Goal: Check status: Check status

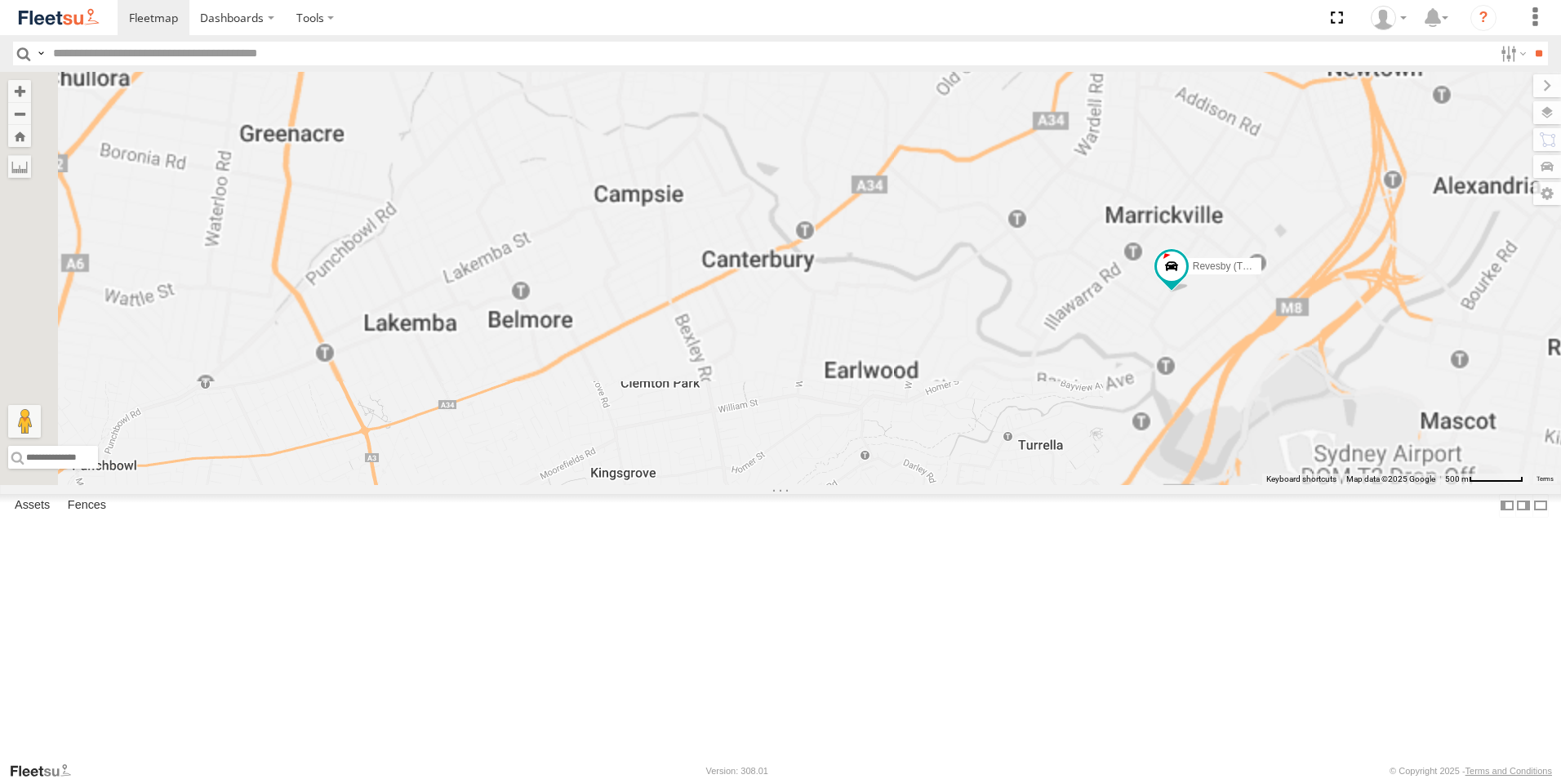
drag, startPoint x: 1361, startPoint y: 471, endPoint x: 1254, endPoint y: 497, distance: 110.1
click at [1255, 485] on div "Rural (T08 - [PERSON_NAME]) Blacktown #1 (T09 - [PERSON_NAME]) Revesby (T07 - […" at bounding box center [780, 278] width 1561 height 413
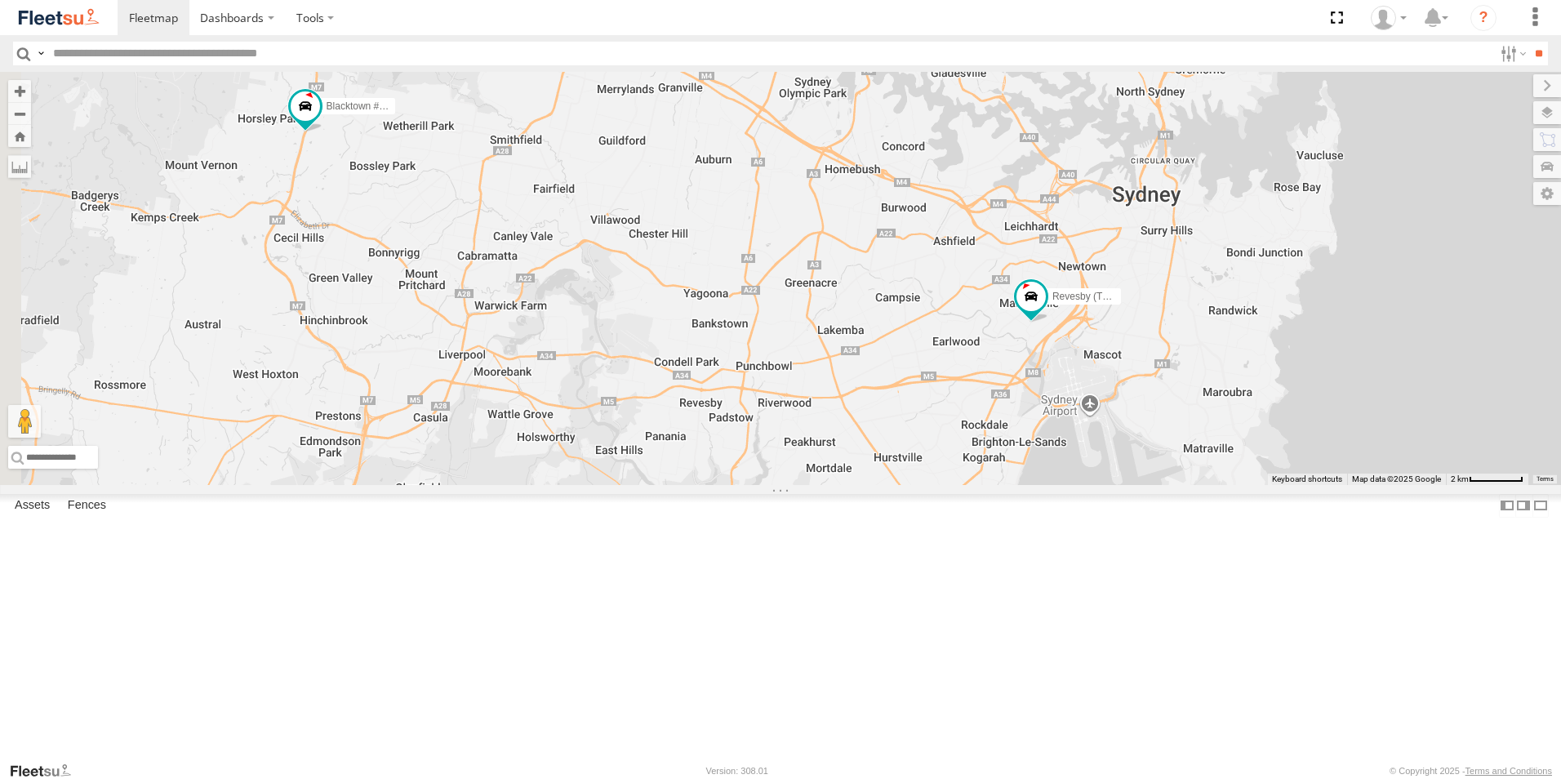
drag, startPoint x: 732, startPoint y: 529, endPoint x: 1155, endPoint y: 471, distance: 427.7
click at [1155, 472] on div "Rural (T08 - [PERSON_NAME]) Blacktown #1 (T09 - [PERSON_NAME]) Revesby (T07 - […" at bounding box center [780, 278] width 1561 height 413
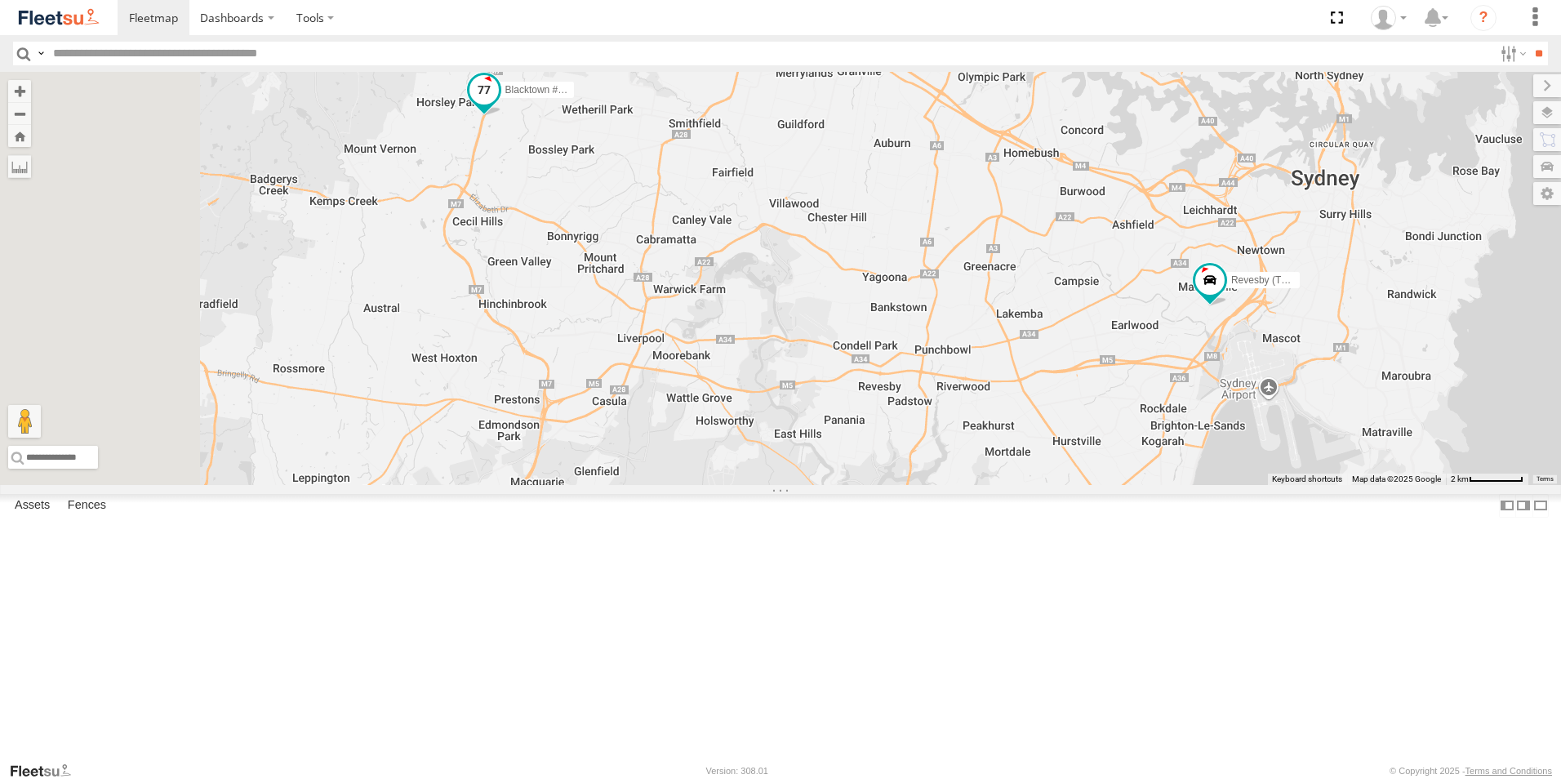
click at [499, 105] on span at bounding box center [484, 89] width 29 height 29
click at [457, 97] on label at bounding box center [441, 91] width 32 height 11
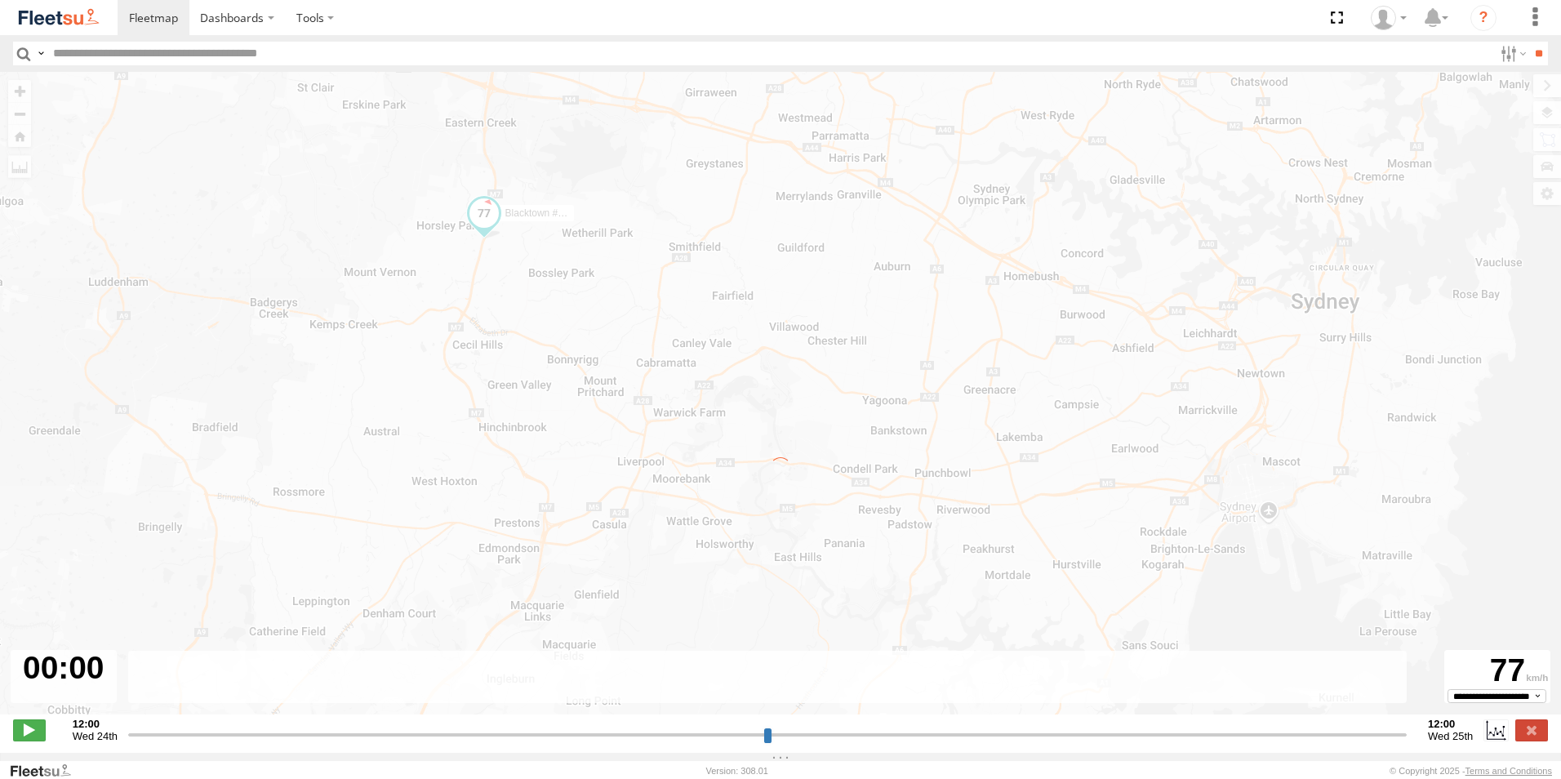
drag, startPoint x: 483, startPoint y: 501, endPoint x: 475, endPoint y: 399, distance: 102.3
click at [475, 400] on div "← Move left → Move right ↑ Move up ↓ Move down + Zoom in - Zoom out Home Jump l…" at bounding box center [780, 402] width 1561 height 660
type input "**********"
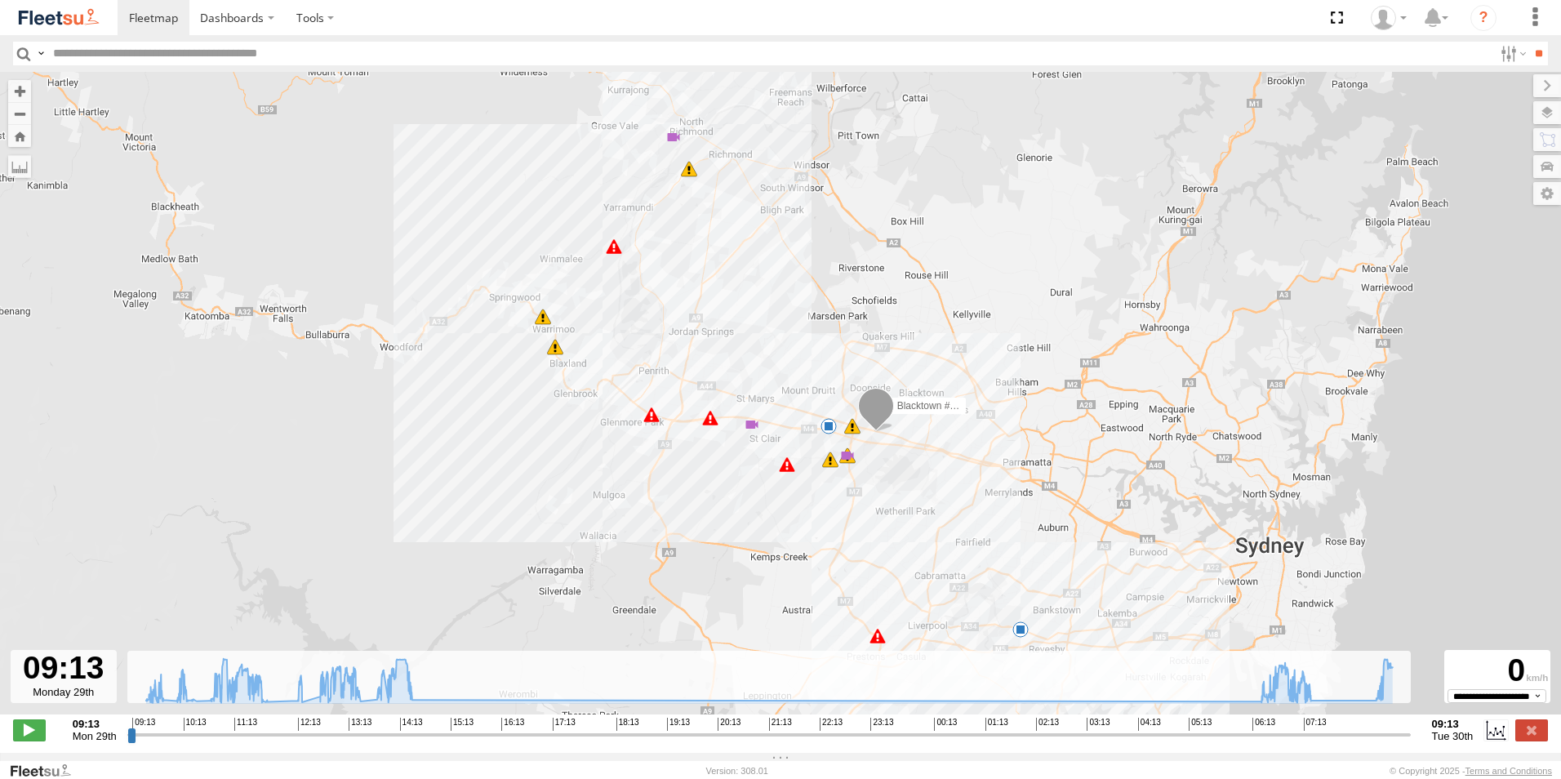
drag, startPoint x: 893, startPoint y: 514, endPoint x: 859, endPoint y: 481, distance: 47.9
click at [879, 504] on div "Blacktown #1 (T09 - [PERSON_NAME]) 09:37 Mon 09:37 Mon 09:59 Mon 10:05 Mon 10:4…" at bounding box center [780, 402] width 1561 height 660
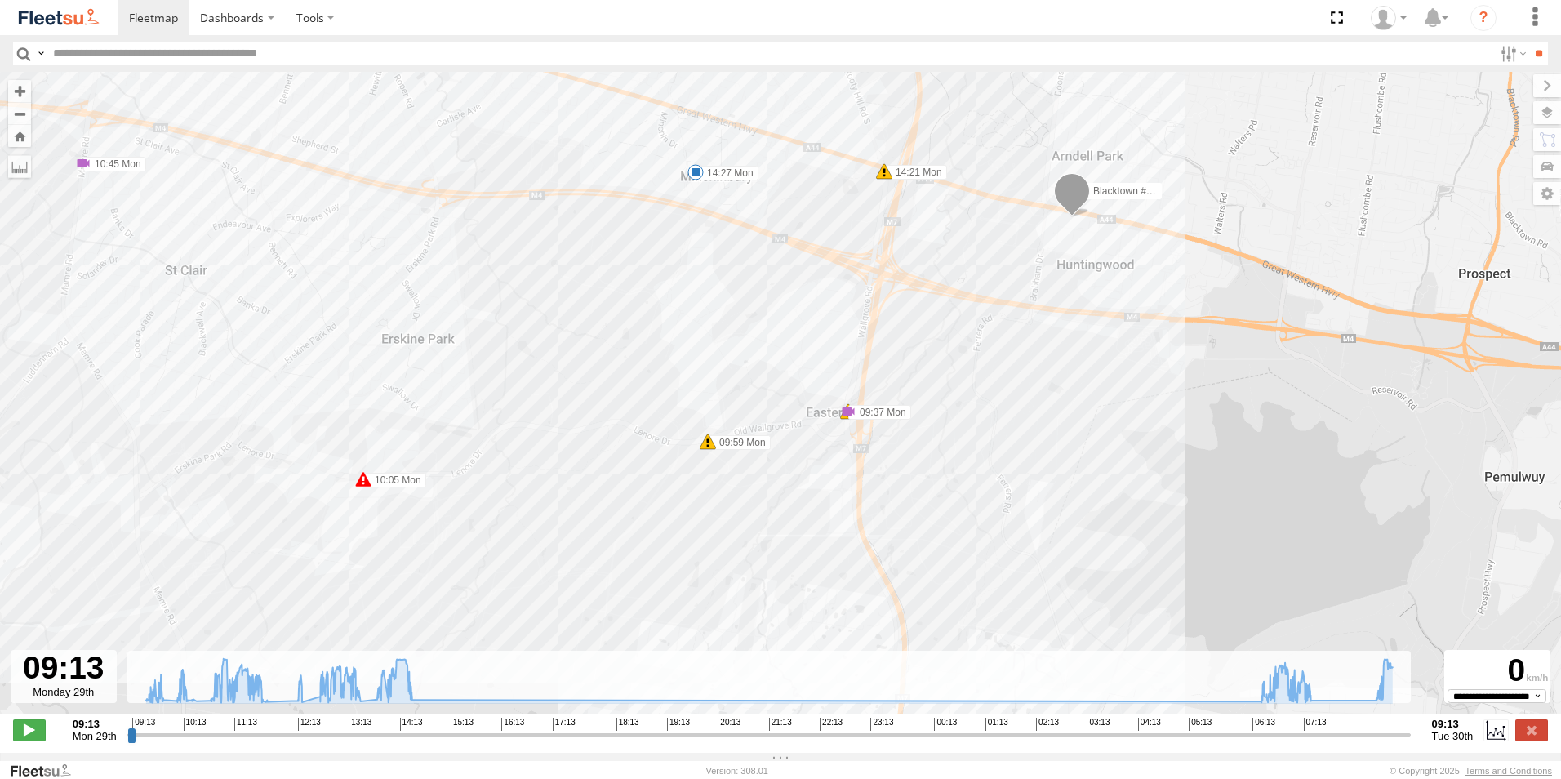
click at [850, 415] on span at bounding box center [848, 411] width 16 height 16
click at [782, 318] on div "Harsh Braking - Media [GEOGRAPHIC_DATA],[GEOGRAPHIC_DATA] 09:37 [DATE]" at bounding box center [848, 336] width 247 height 100
click at [847, 410] on span at bounding box center [848, 411] width 16 height 16
click at [847, 399] on div "Harsh Braking - Media [GEOGRAPHIC_DATA],[GEOGRAPHIC_DATA] 09:37 [DATE]" at bounding box center [848, 342] width 247 height 113
click at [848, 412] on span at bounding box center [848, 411] width 16 height 16
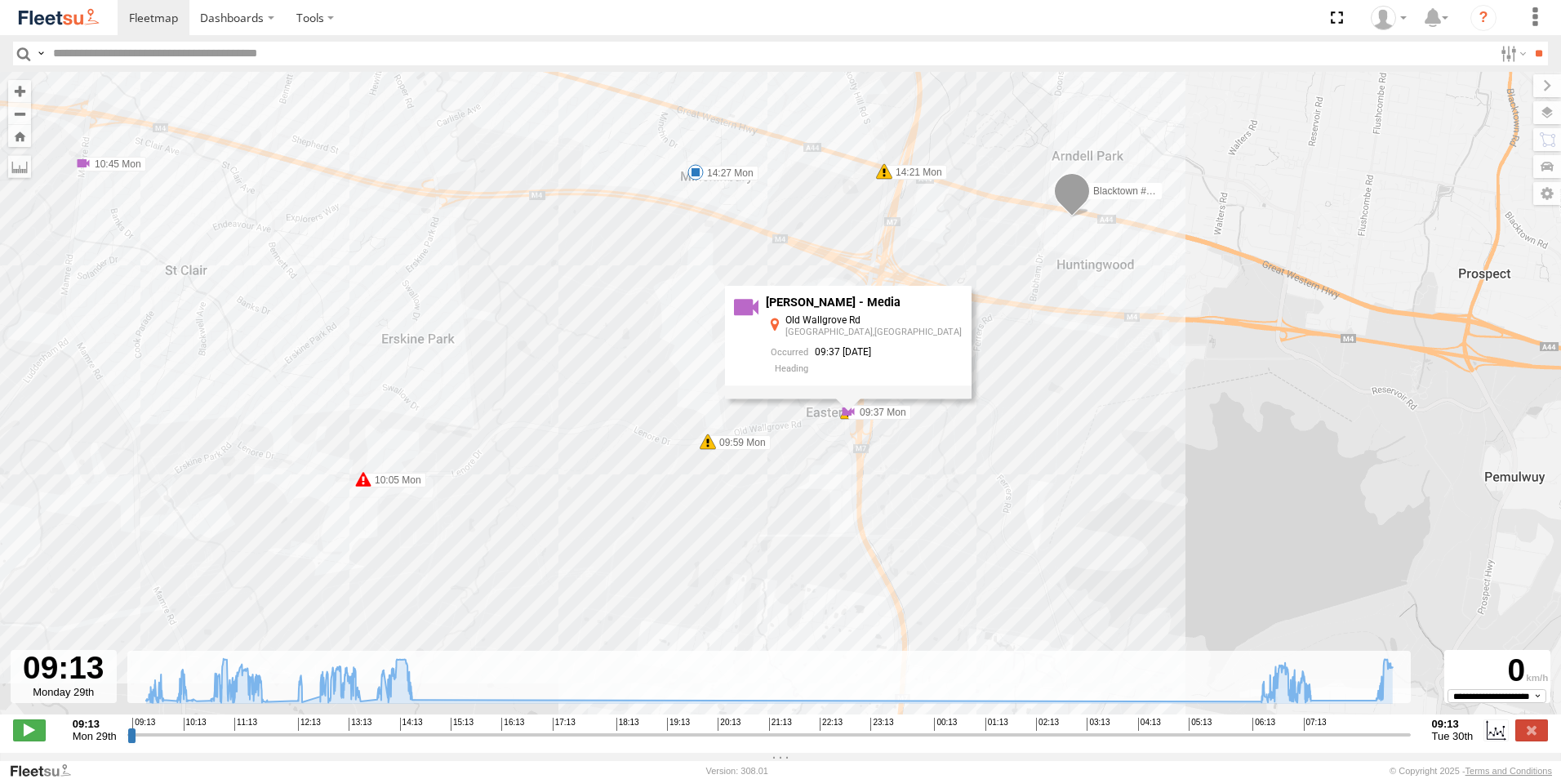
click at [819, 470] on div "Blacktown #1 (T09 - [PERSON_NAME]) 09:37 Mon 09:37 Mon 09:59 Mon 10:05 Mon 10:4…" at bounding box center [780, 402] width 1561 height 660
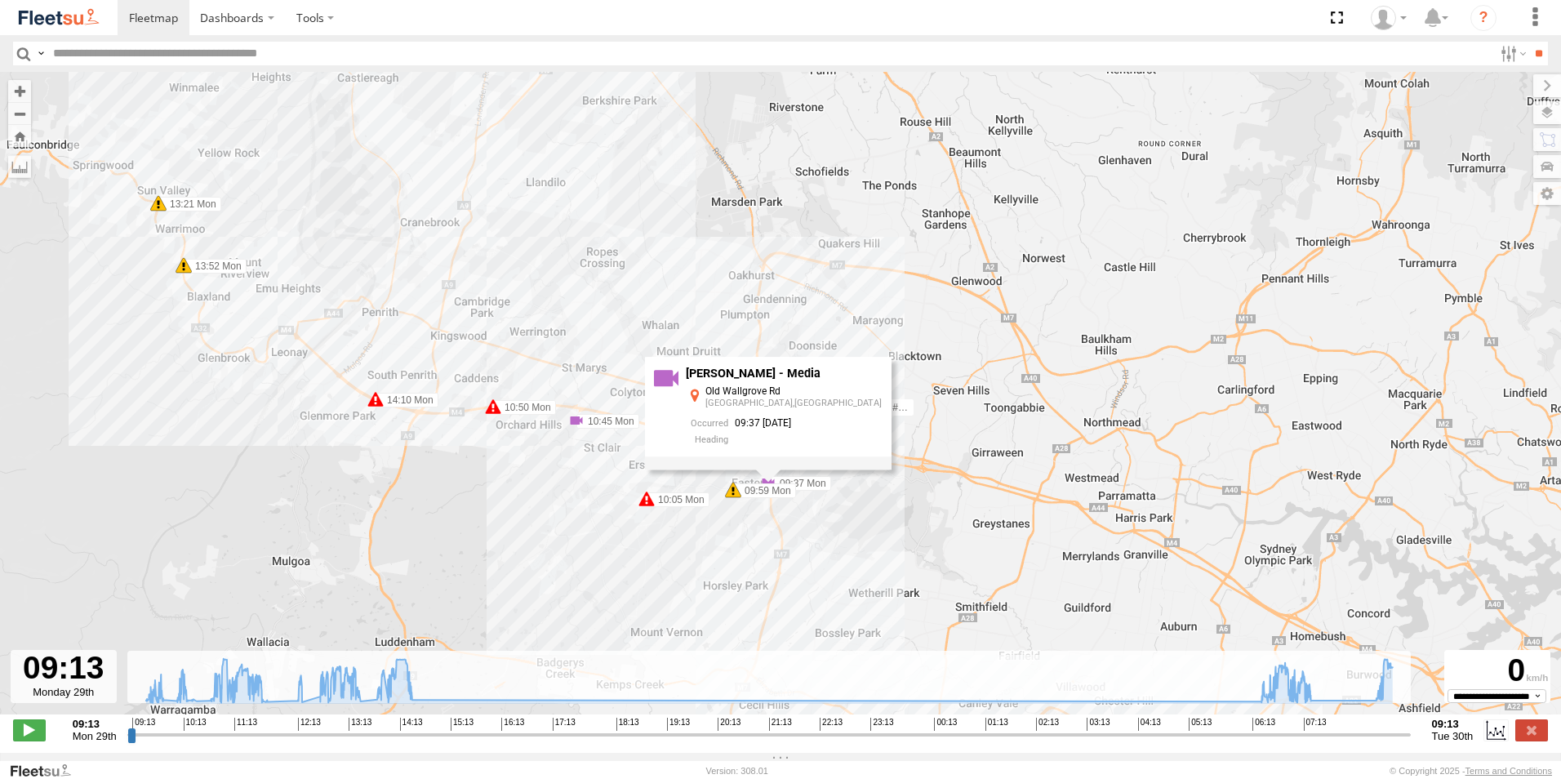
click at [579, 428] on span at bounding box center [576, 420] width 16 height 16
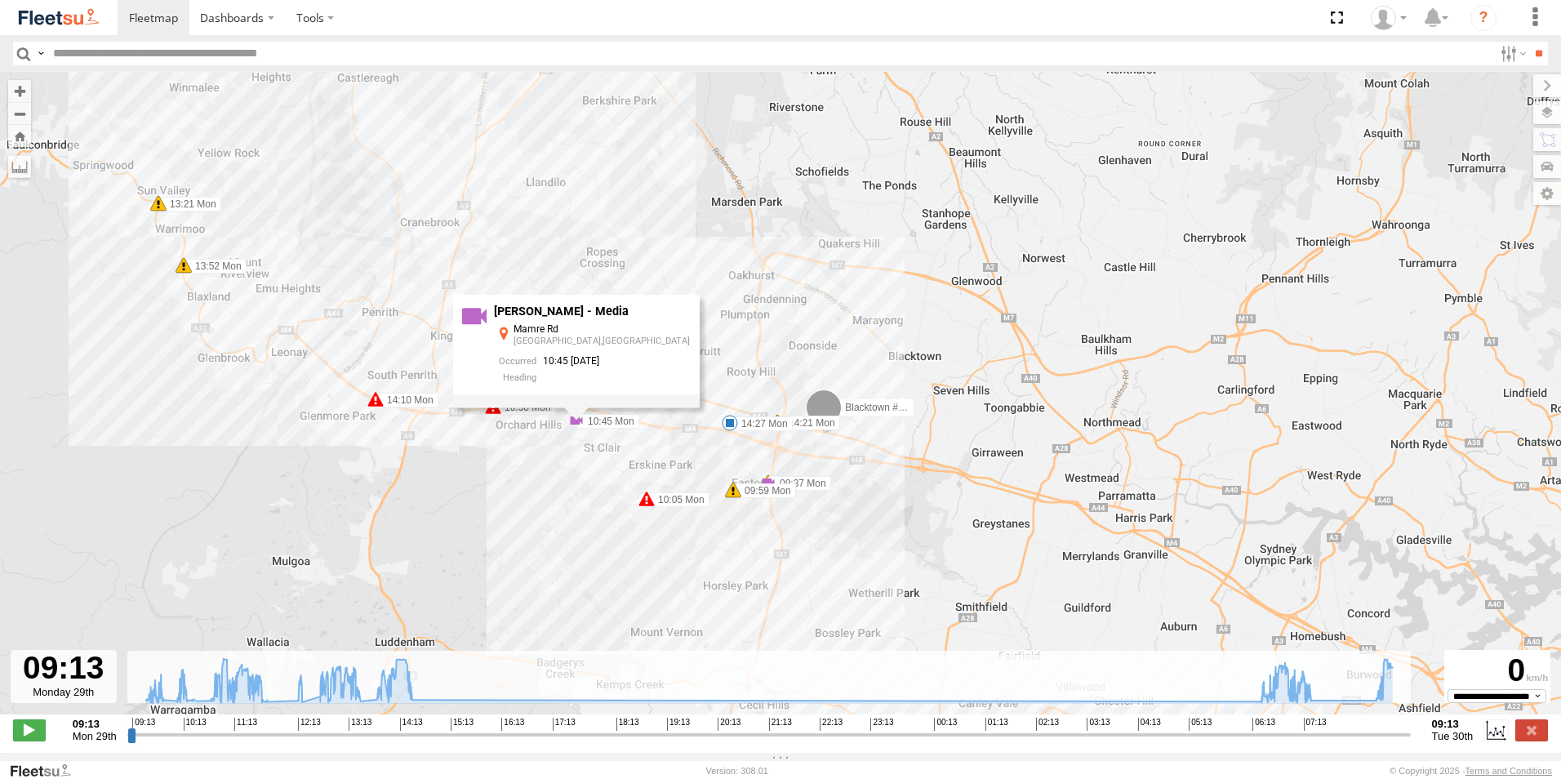
drag, startPoint x: 690, startPoint y: 534, endPoint x: 831, endPoint y: 554, distance: 142.7
click at [737, 550] on div "Blacktown #1 (T09 - [PERSON_NAME]) 09:37 Mon 09:37 Mon 09:59 Mon 10:05 Mon 10:4…" at bounding box center [780, 402] width 1561 height 660
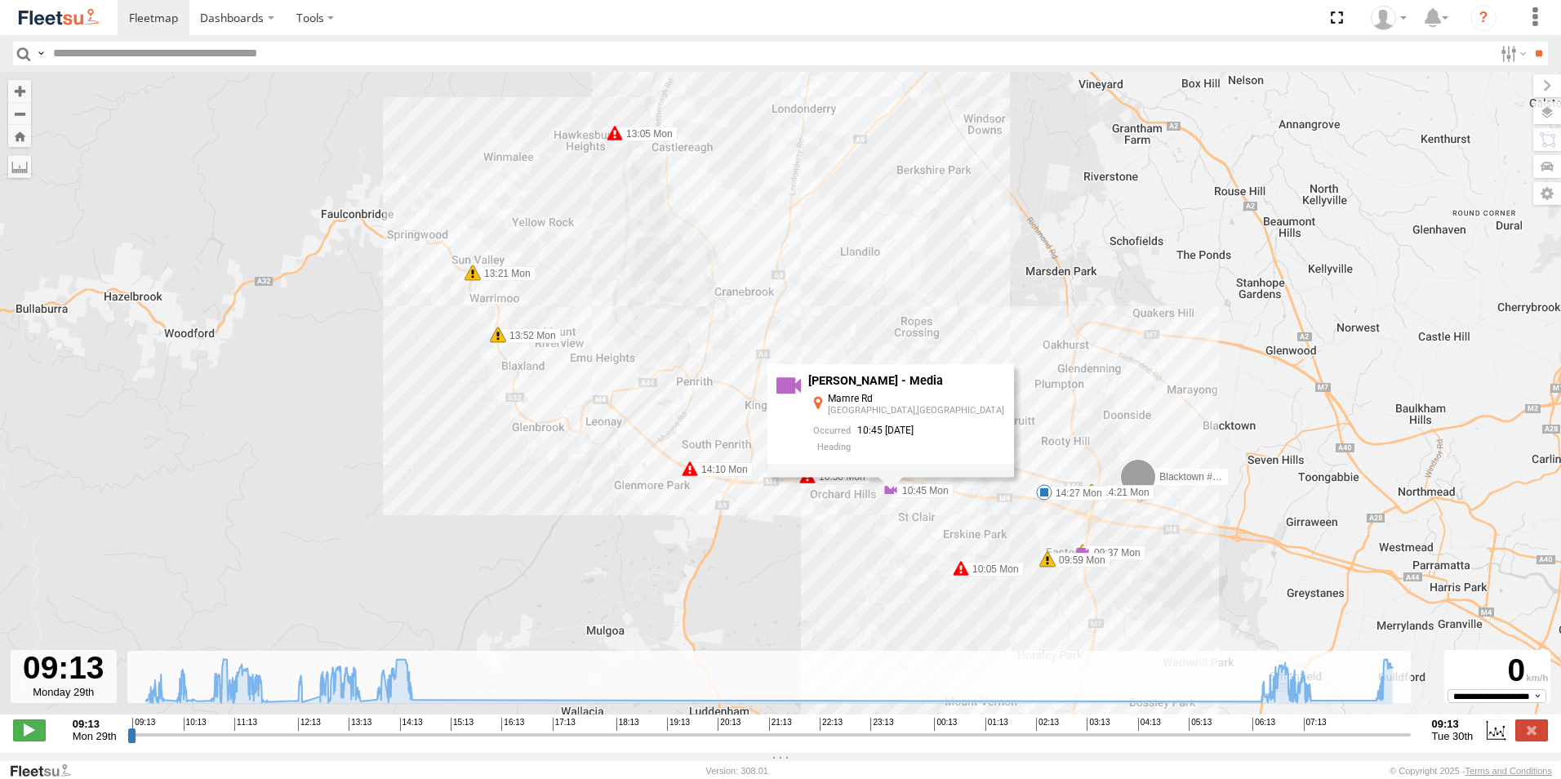
drag, startPoint x: 798, startPoint y: 585, endPoint x: 771, endPoint y: 606, distance: 33.8
click at [777, 607] on div "Blacktown #1 (T09 - [PERSON_NAME]) 09:37 Mon 09:37 Mon 09:59 Mon 10:05 Mon 10:4…" at bounding box center [780, 402] width 1561 height 660
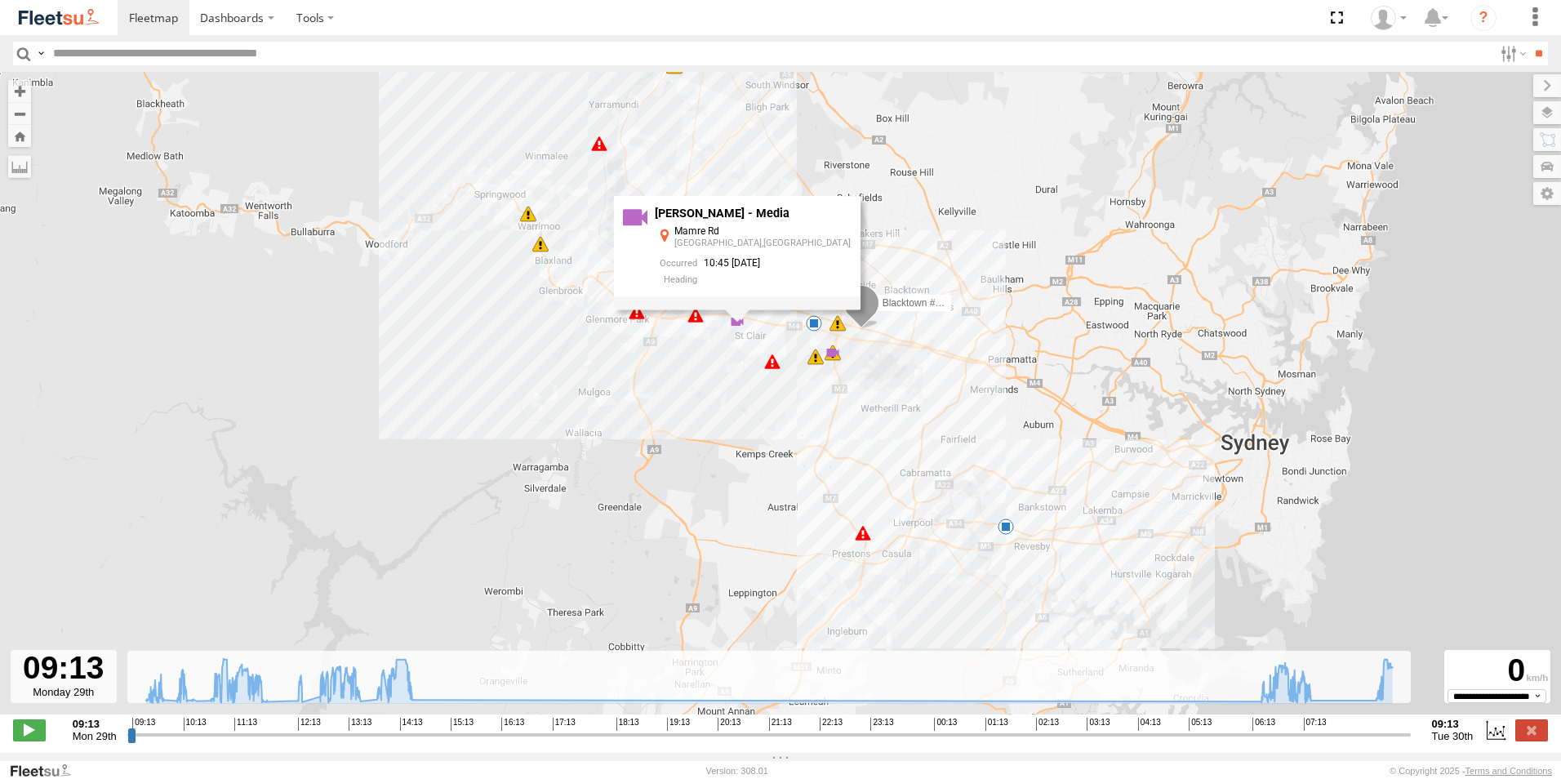
drag, startPoint x: 834, startPoint y: 596, endPoint x: 800, endPoint y: 381, distance: 218.1
click at [800, 381] on div "Blacktown #1 (T09 - [PERSON_NAME]) 09:37 Mon 09:37 Mon 09:59 Mon 10:05 Mon 10:4…" at bounding box center [780, 402] width 1561 height 660
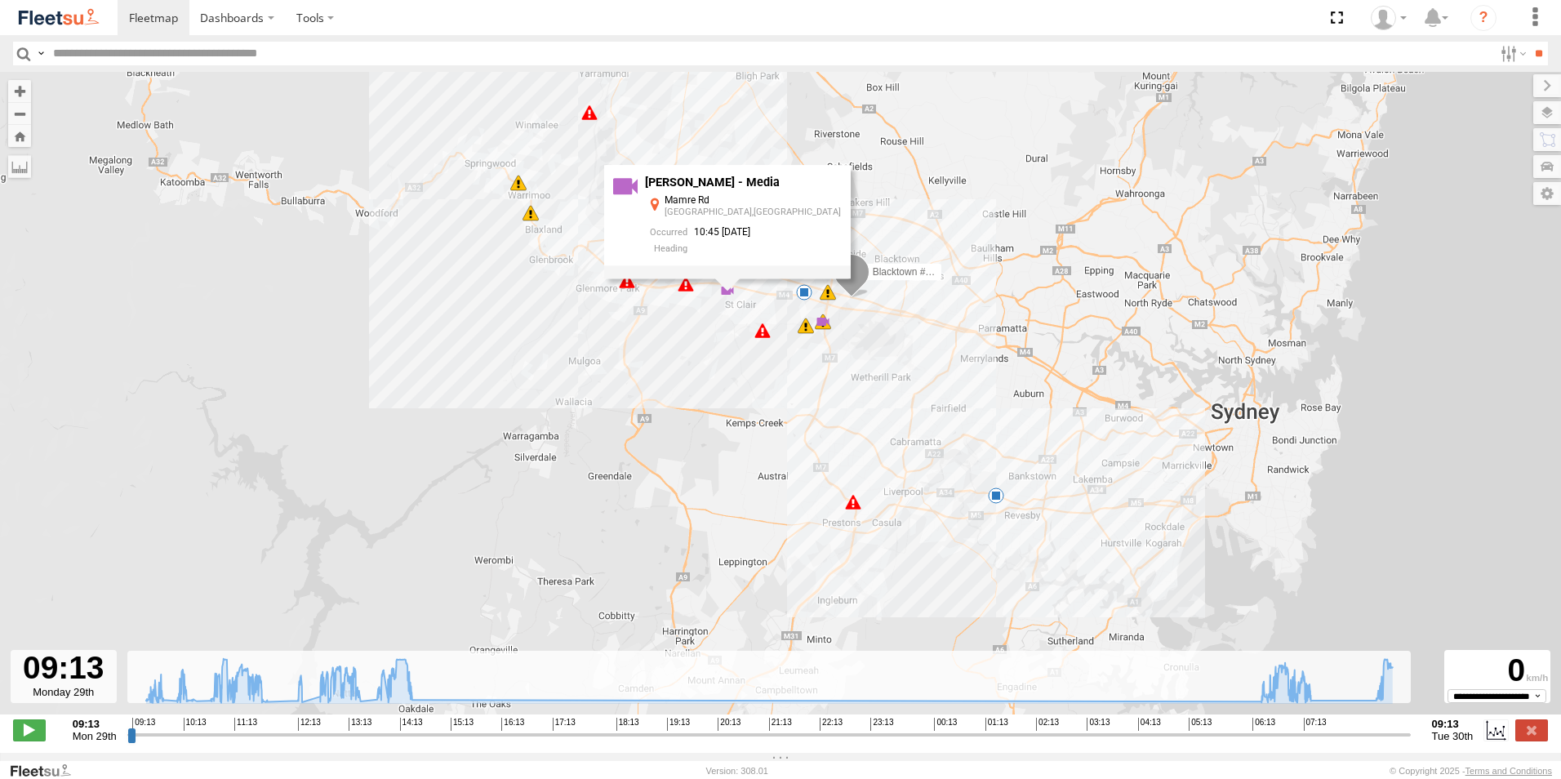
drag, startPoint x: 866, startPoint y: 524, endPoint x: 835, endPoint y: 471, distance: 61.1
click at [835, 471] on div "Blacktown #1 (T09 - [PERSON_NAME]) 09:37 Mon 09:37 Mon 09:59 Mon 10:05 Mon 10:4…" at bounding box center [780, 402] width 1561 height 660
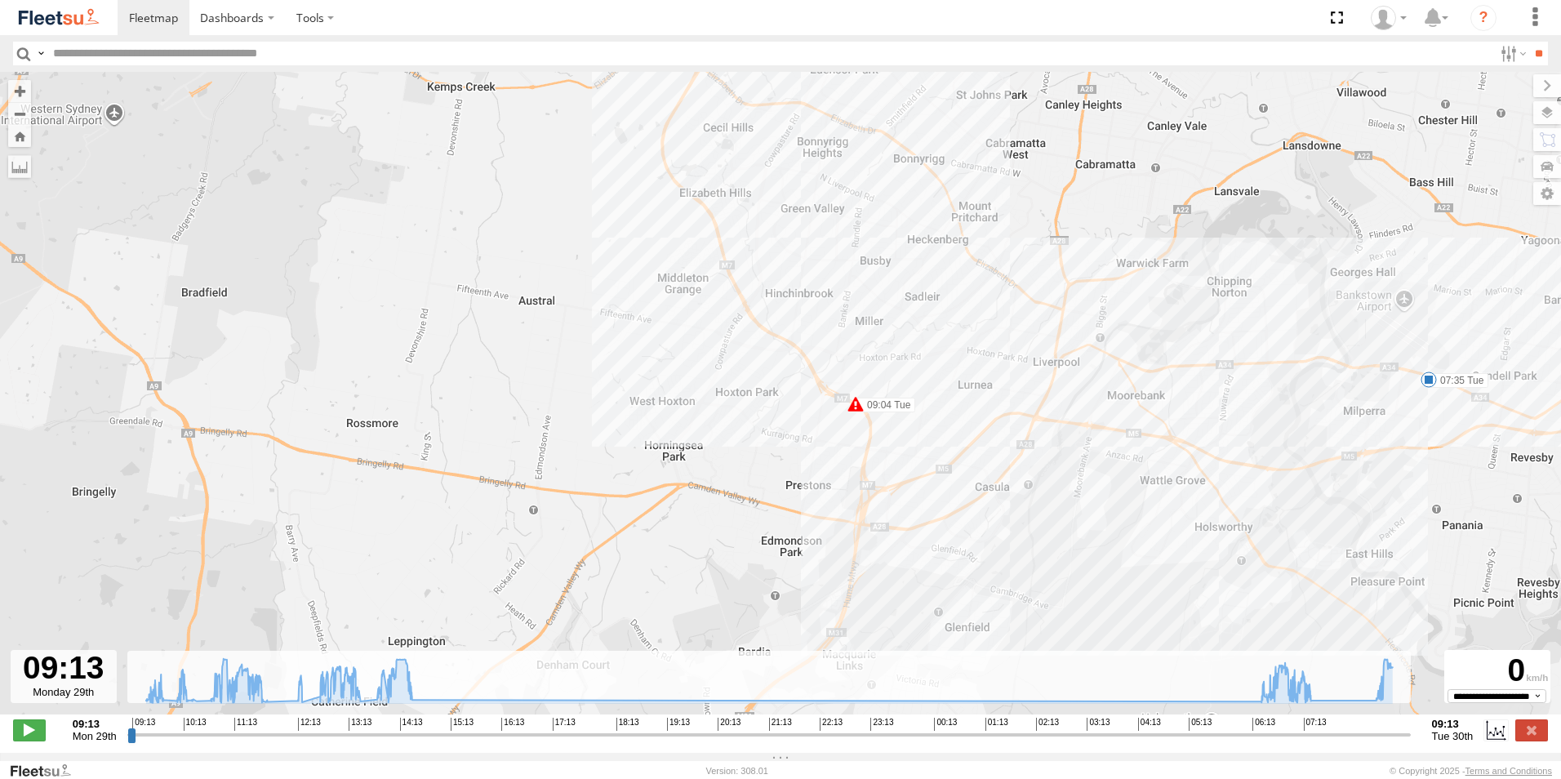
drag, startPoint x: 798, startPoint y: 541, endPoint x: 781, endPoint y: 425, distance: 118.0
click at [781, 425] on div "Blacktown #1 (T09 - [PERSON_NAME]) 09:37 Mon 09:37 Mon 09:59 Mon 10:05 Mon 10:4…" at bounding box center [780, 402] width 1561 height 660
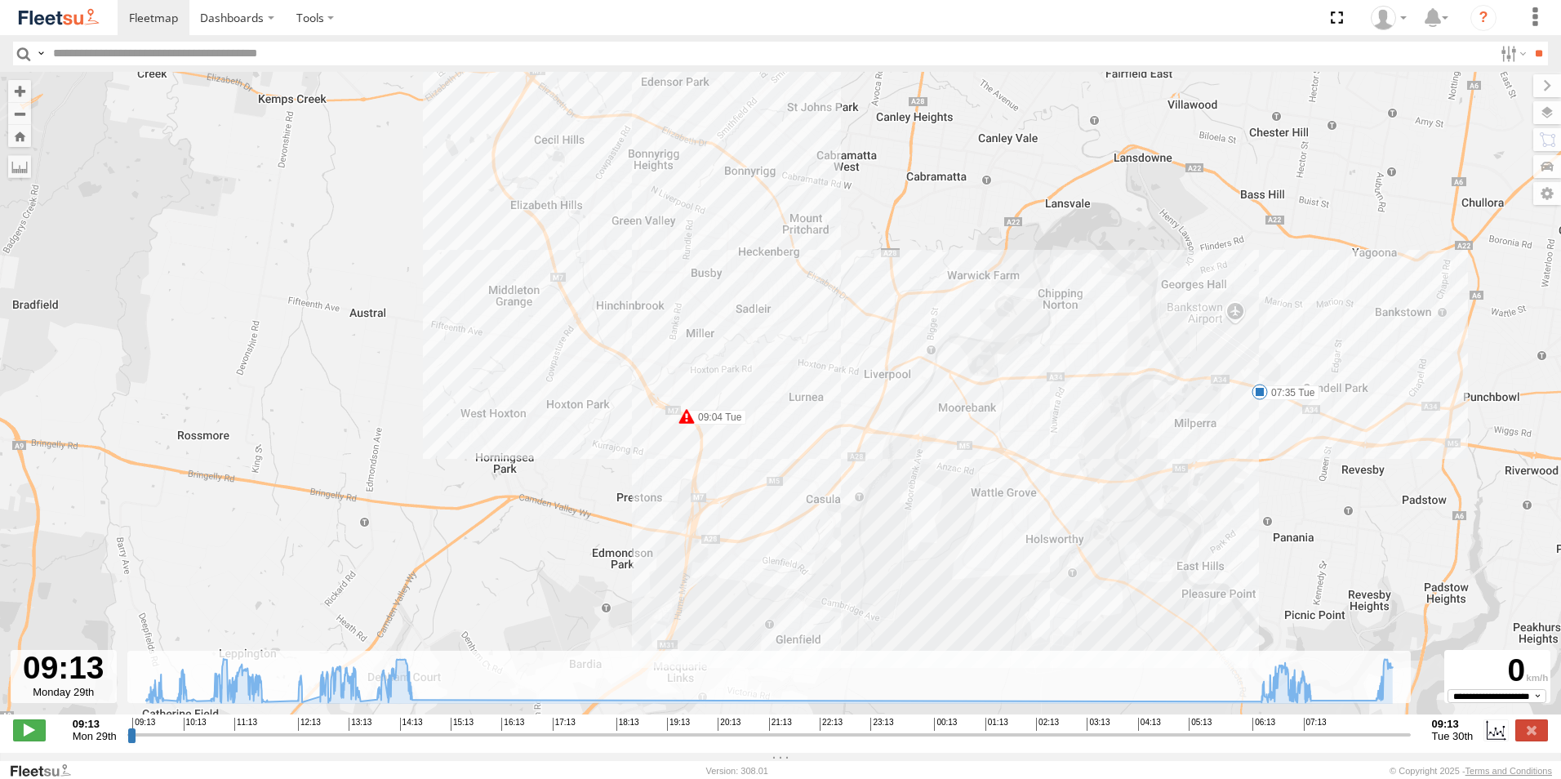
drag, startPoint x: 1333, startPoint y: 407, endPoint x: 1156, endPoint y: 426, distance: 177.5
click at [1164, 426] on div "Blacktown #1 (T09 - [PERSON_NAME]) 09:37 Mon 09:37 Mon 09:59 Mon 10:05 Mon 10:4…" at bounding box center [780, 402] width 1561 height 660
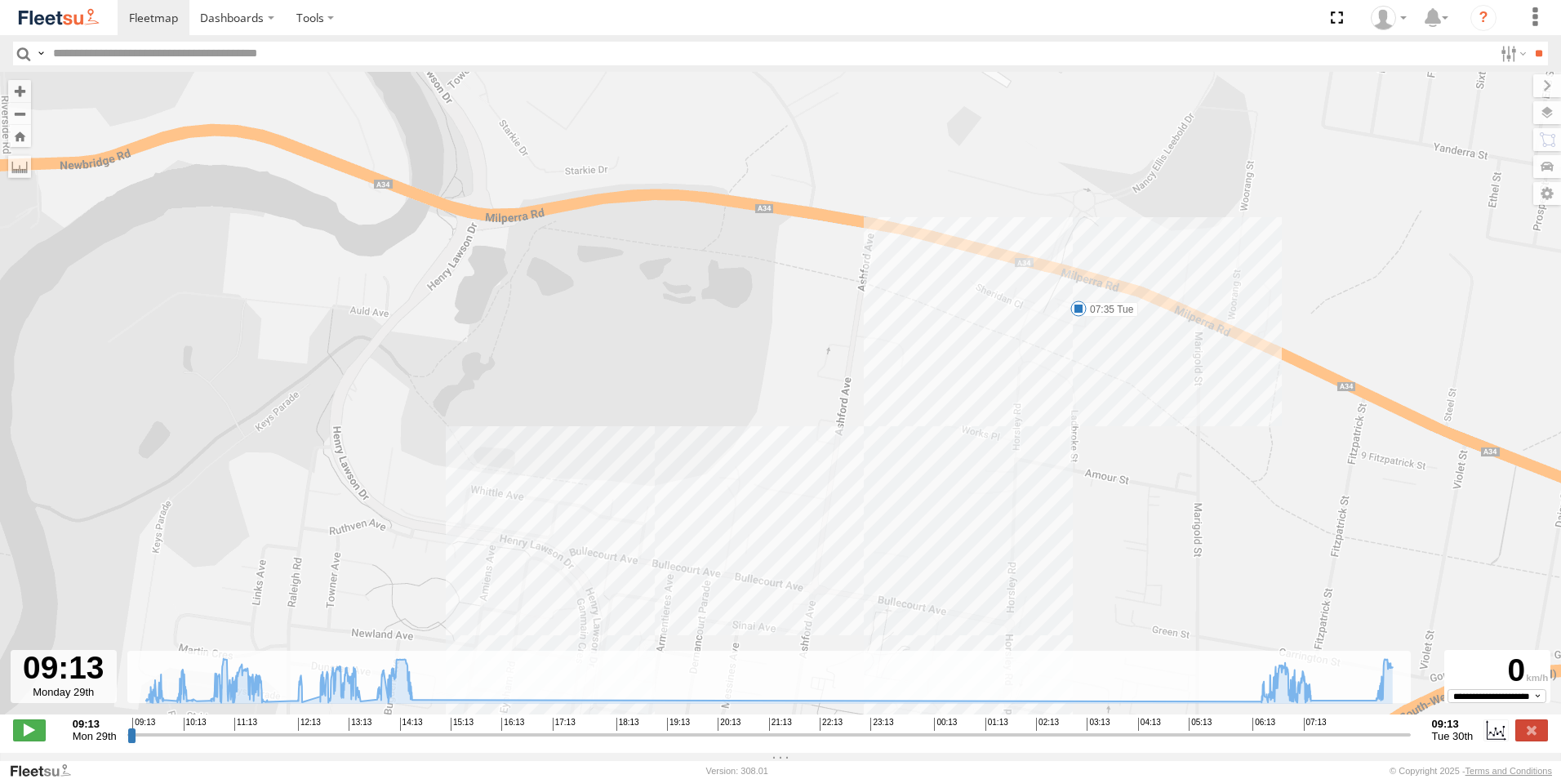
click at [1073, 311] on span at bounding box center [1078, 308] width 16 height 16
click at [949, 343] on div "Blacktown #1 (T09 - [PERSON_NAME]) 09:37 Mon 09:37 Mon 09:59 Mon 10:05 Mon 10:4…" at bounding box center [780, 402] width 1561 height 660
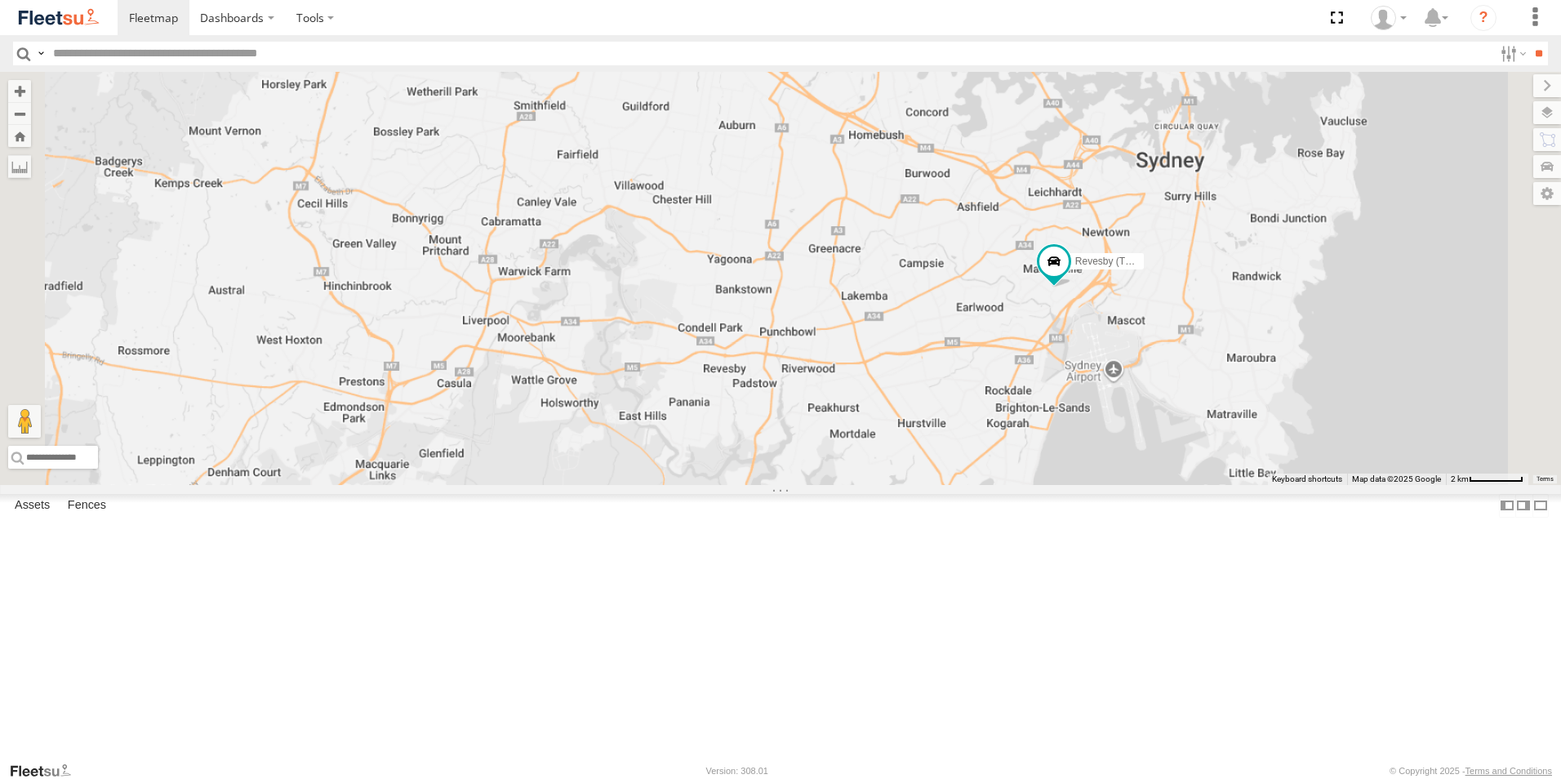
drag, startPoint x: 1209, startPoint y: 666, endPoint x: 1166, endPoint y: 505, distance: 167.4
click at [1166, 485] on div "Rural (T08 - [PERSON_NAME]) Blacktown #1 (T09 - [PERSON_NAME]) Revesby (T07 - […" at bounding box center [780, 278] width 1561 height 413
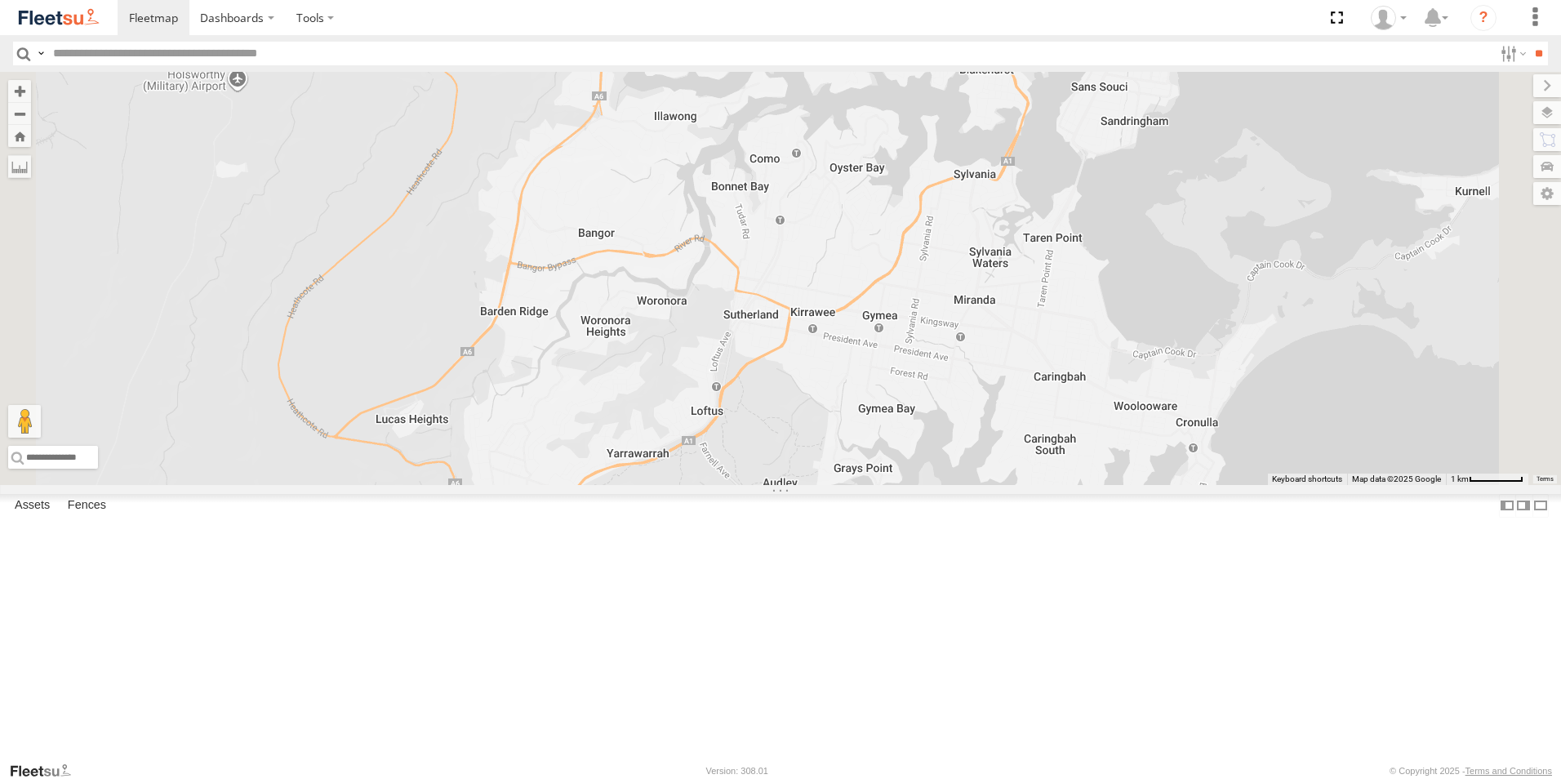
drag, startPoint x: 1146, startPoint y: 660, endPoint x: 1155, endPoint y: 540, distance: 120.3
click at [1155, 485] on div "Rural (T08 - [PERSON_NAME]) Blacktown #1 (T09 - [PERSON_NAME]) Revesby (T07 - […" at bounding box center [780, 278] width 1561 height 413
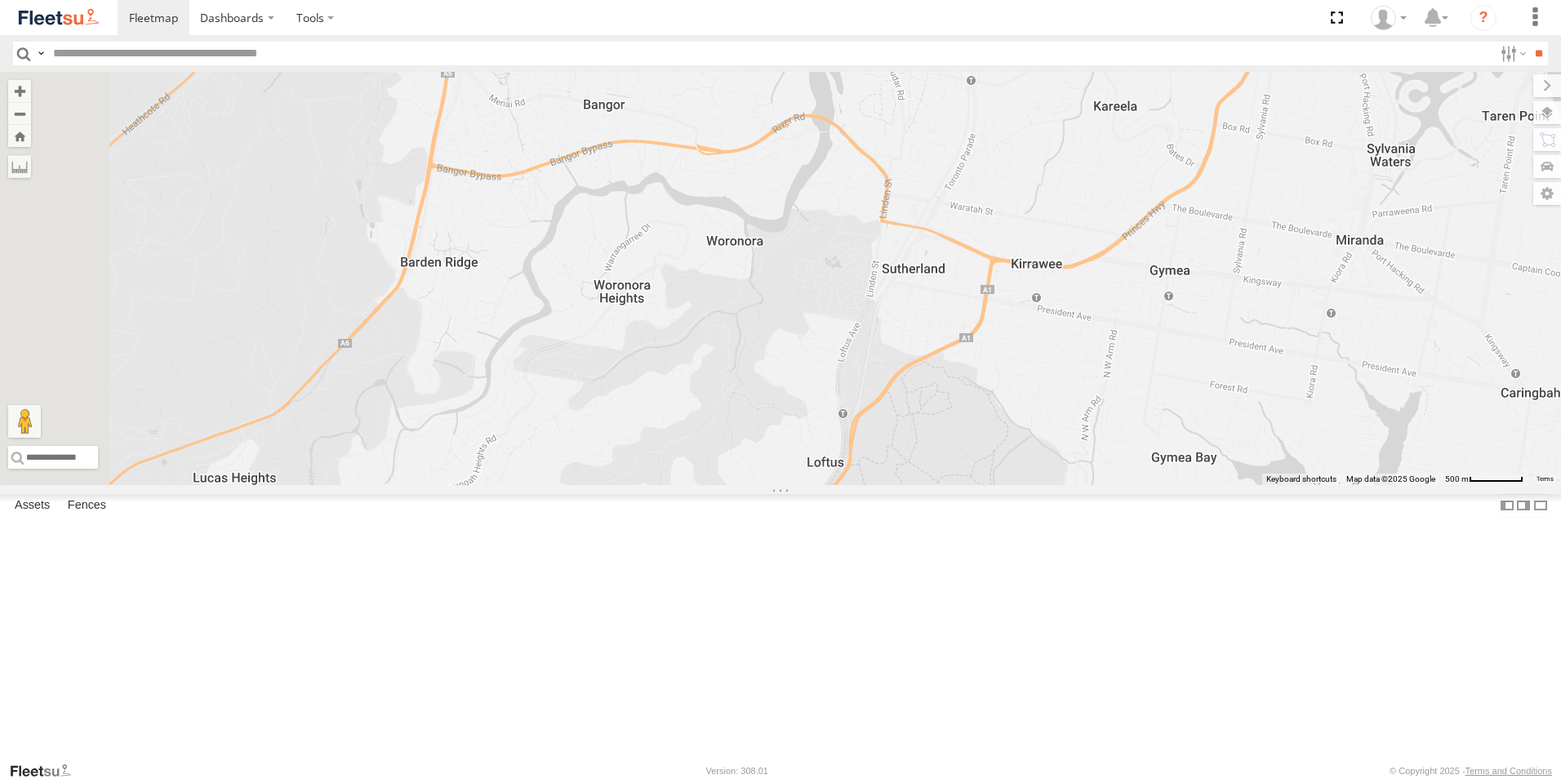
drag, startPoint x: 897, startPoint y: 364, endPoint x: 1269, endPoint y: 372, distance: 371.6
click at [1269, 372] on div "Rural (T08 - [PERSON_NAME]) Blacktown #1 (T09 - [PERSON_NAME]) Revesby (T07 - […" at bounding box center [780, 278] width 1561 height 413
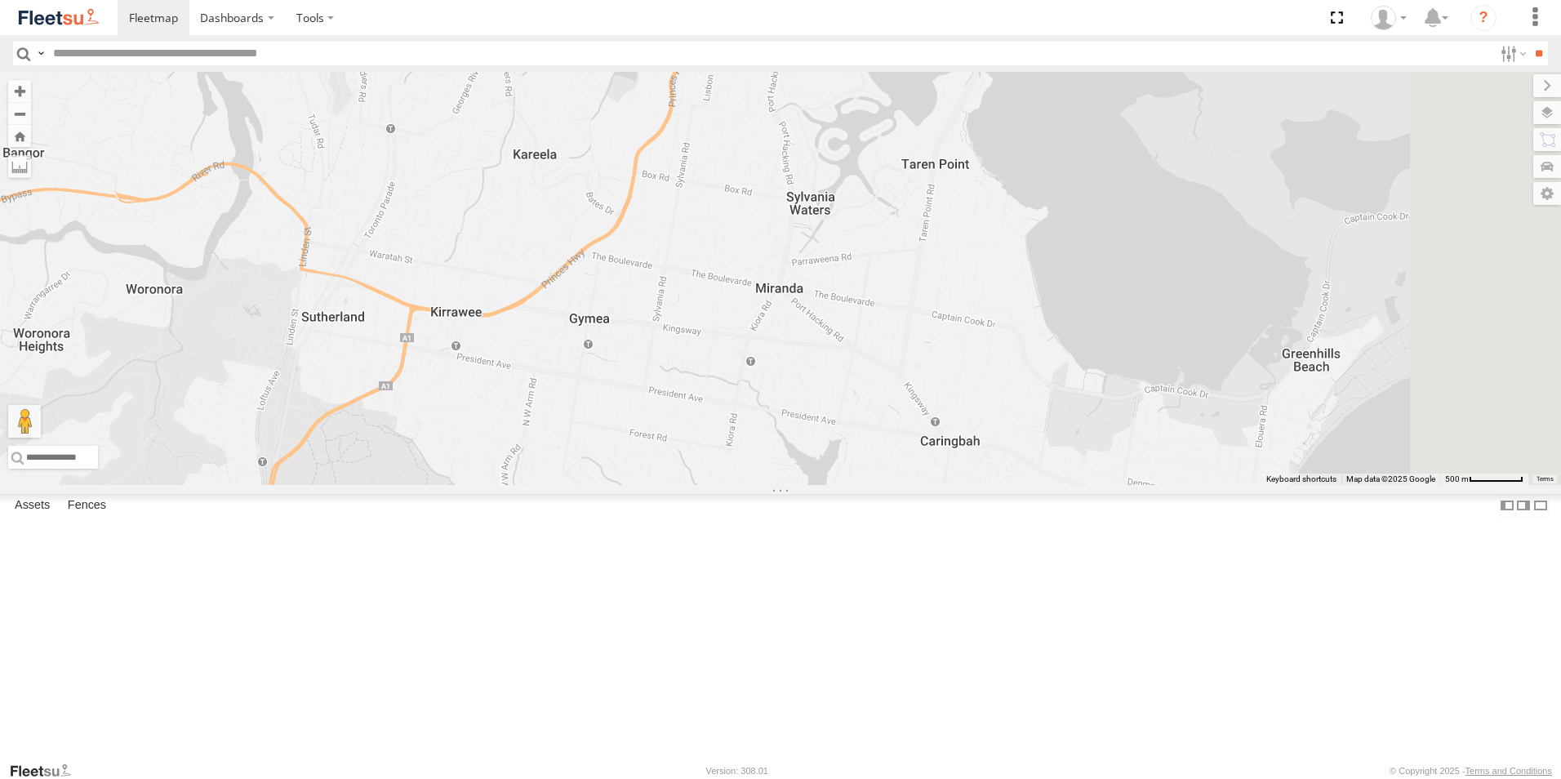
drag, startPoint x: 1233, startPoint y: 531, endPoint x: 643, endPoint y: 514, distance: 589.8
click at [655, 485] on div "Rural (T08 - [PERSON_NAME]) Blacktown #1 (T09 - [PERSON_NAME]) Revesby (T07 - […" at bounding box center [780, 278] width 1561 height 413
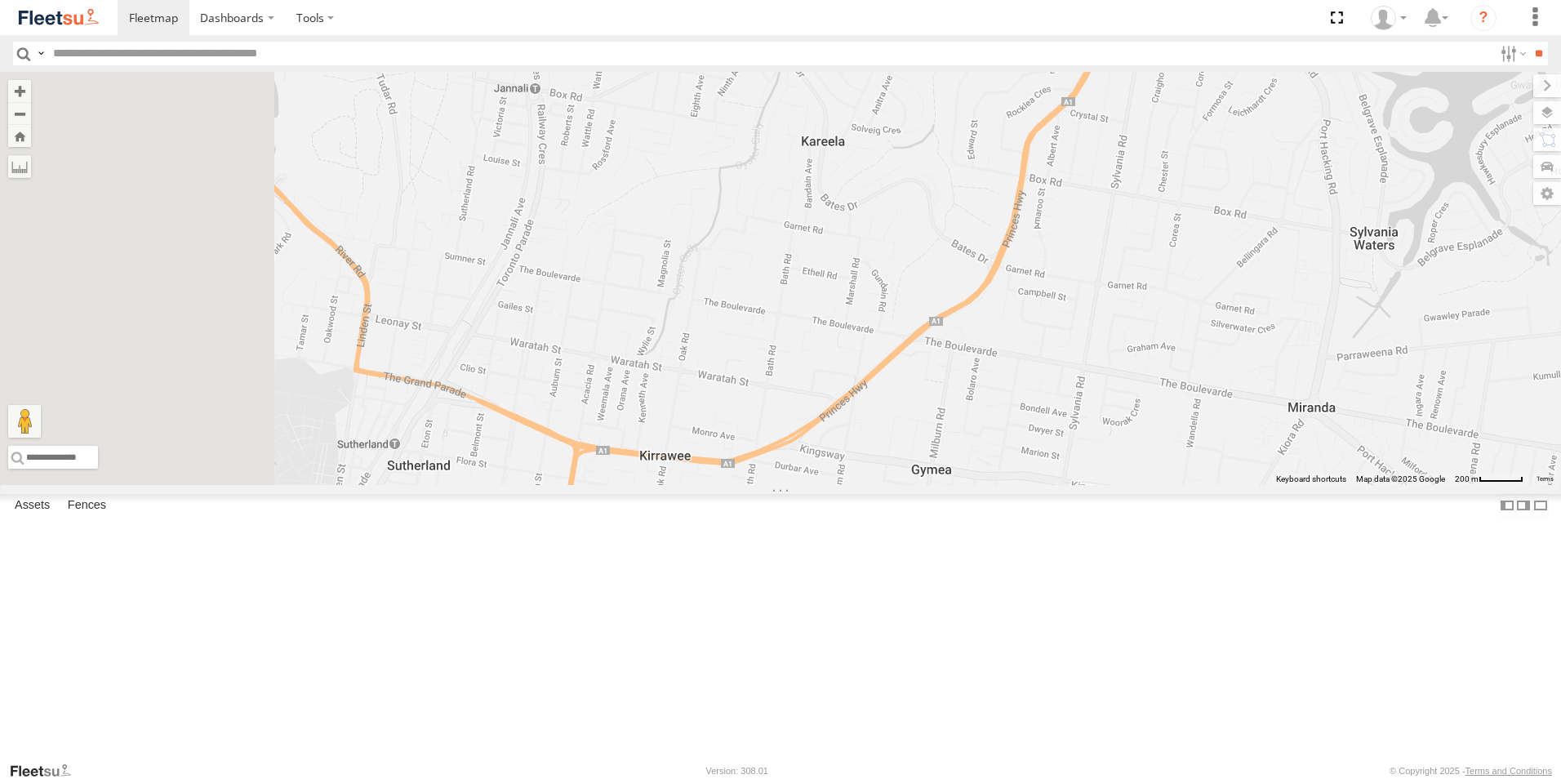
drag, startPoint x: 627, startPoint y: 361, endPoint x: 853, endPoint y: 335, distance: 227.7
click at [851, 336] on div "Rural (T08 - [PERSON_NAME]) Blacktown #1 (T09 - [PERSON_NAME]) Revesby (T07 - […" at bounding box center [780, 278] width 1561 height 413
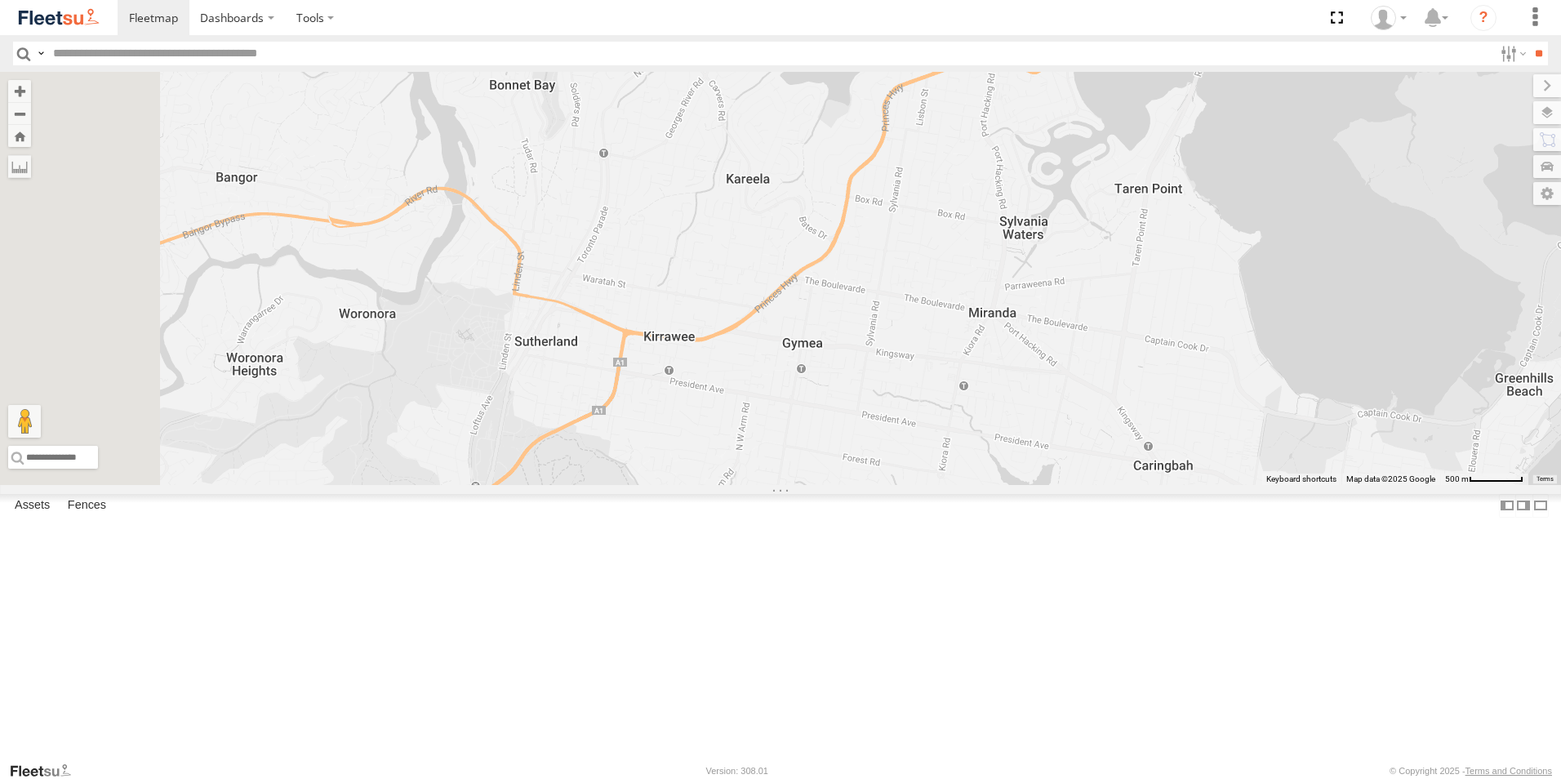
drag, startPoint x: 686, startPoint y: 253, endPoint x: 756, endPoint y: 379, distance: 144.0
click at [755, 418] on div "Rural (T08 - [PERSON_NAME]) Blacktown #1 (T09 - [PERSON_NAME]) Revesby (T07 - […" at bounding box center [780, 278] width 1561 height 413
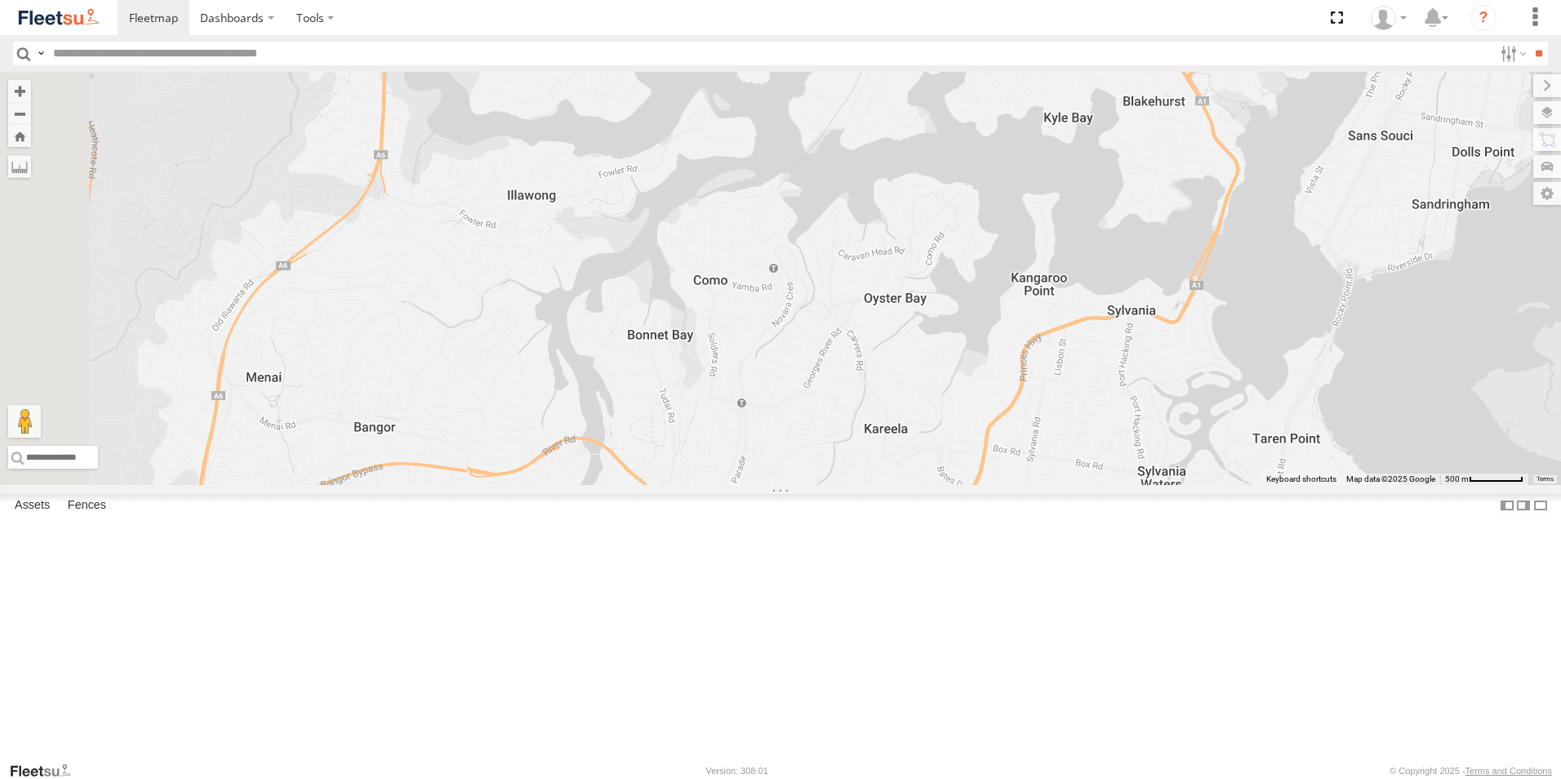
drag, startPoint x: 784, startPoint y: 282, endPoint x: 921, endPoint y: 527, distance: 281.5
click at [921, 485] on div "Rural (T08 - [PERSON_NAME]) Blacktown #1 (T09 - [PERSON_NAME]) Revesby (T07 - […" at bounding box center [780, 278] width 1561 height 413
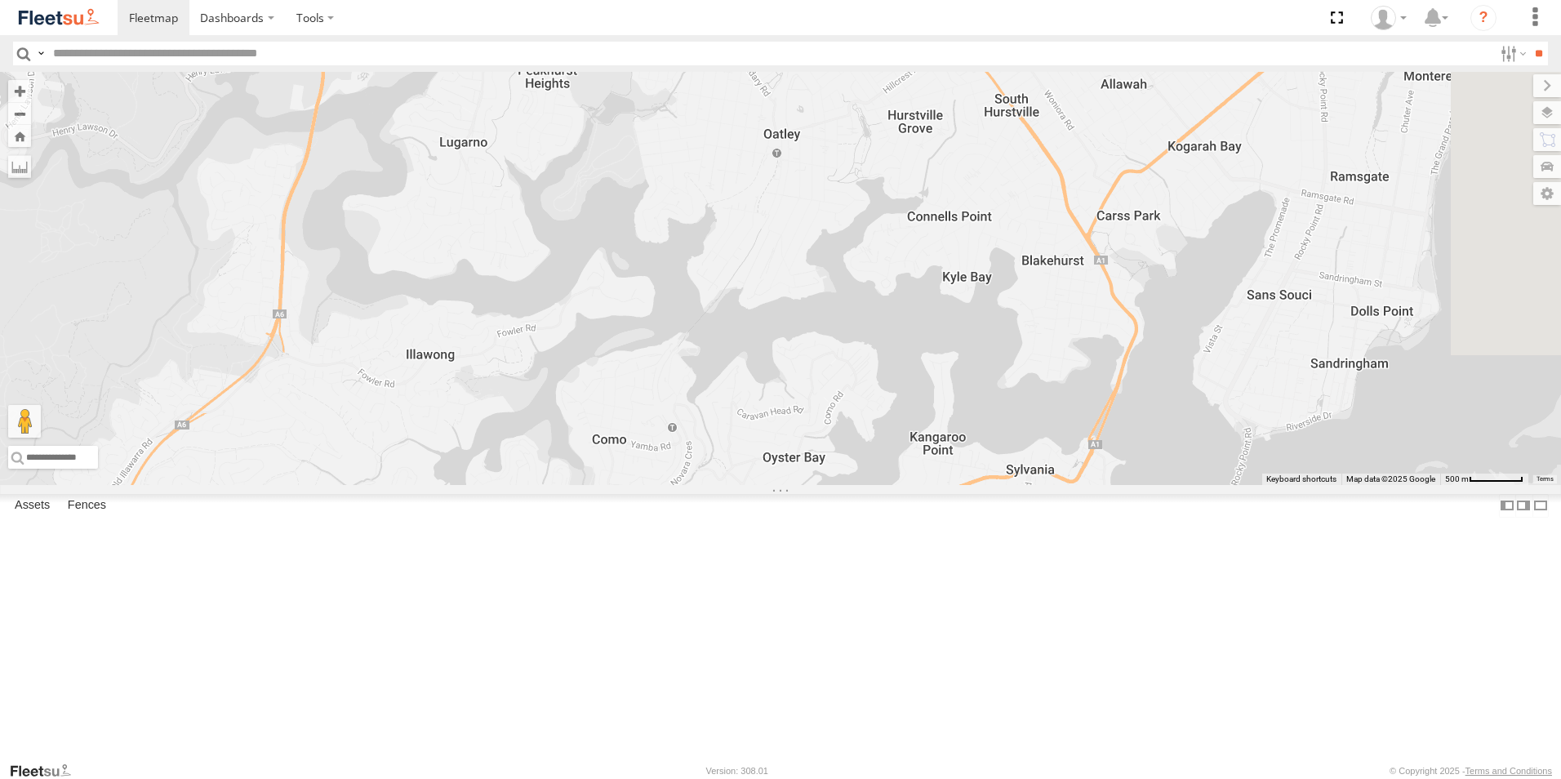
drag, startPoint x: 790, startPoint y: 308, endPoint x: 728, endPoint y: 419, distance: 127.6
click at [728, 419] on div "Rural (T08 - [PERSON_NAME]) Blacktown #1 (T09 - [PERSON_NAME]) Revesby (T07 - […" at bounding box center [780, 278] width 1561 height 413
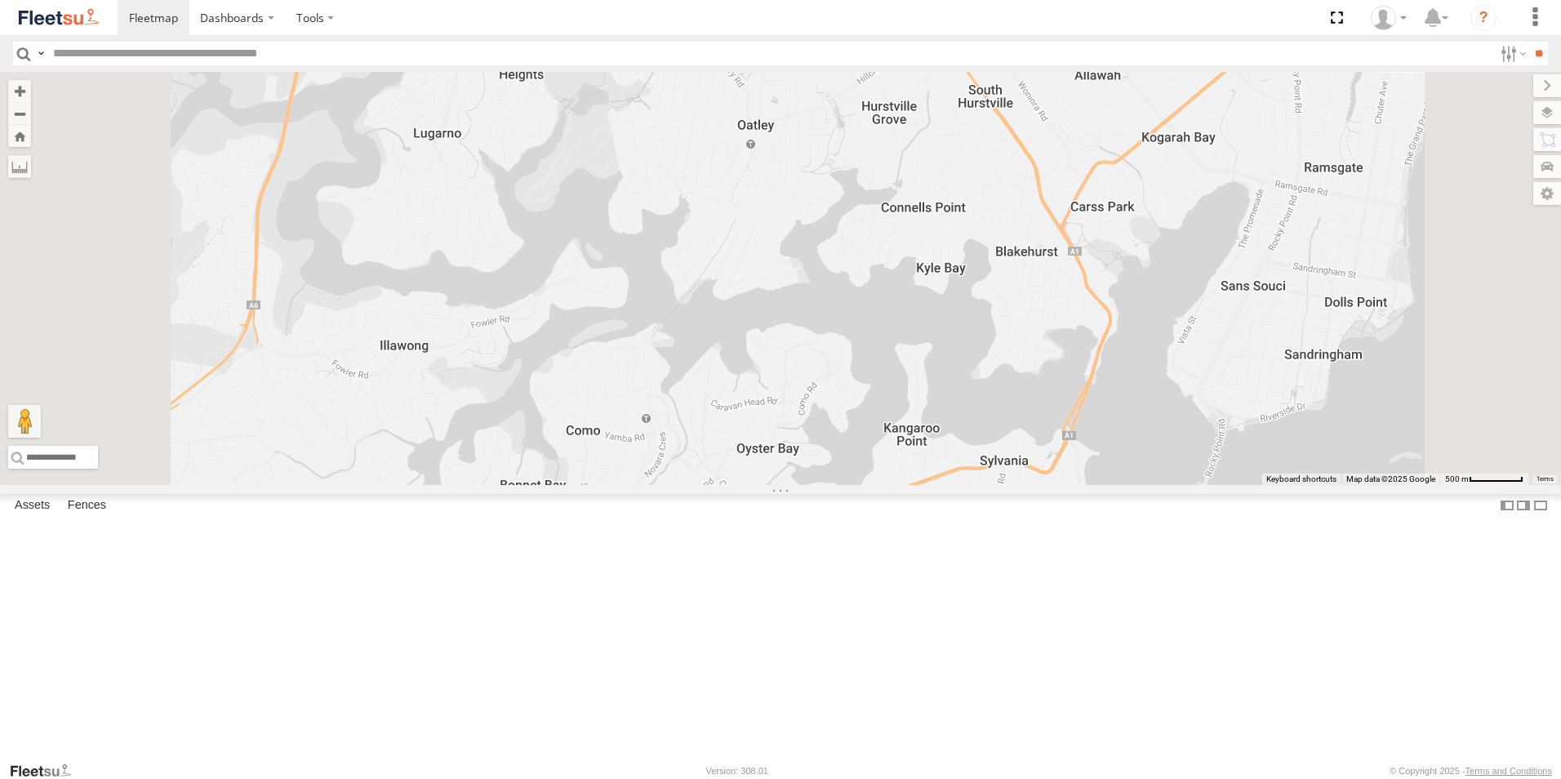
drag, startPoint x: 848, startPoint y: 558, endPoint x: 772, endPoint y: 449, distance: 132.5
click at [824, 485] on div "Rural (T08 - [PERSON_NAME]) Blacktown #1 (T09 - [PERSON_NAME]) Revesby (T07 - […" at bounding box center [780, 278] width 1561 height 413
